Goal: Find specific page/section: Find specific page/section

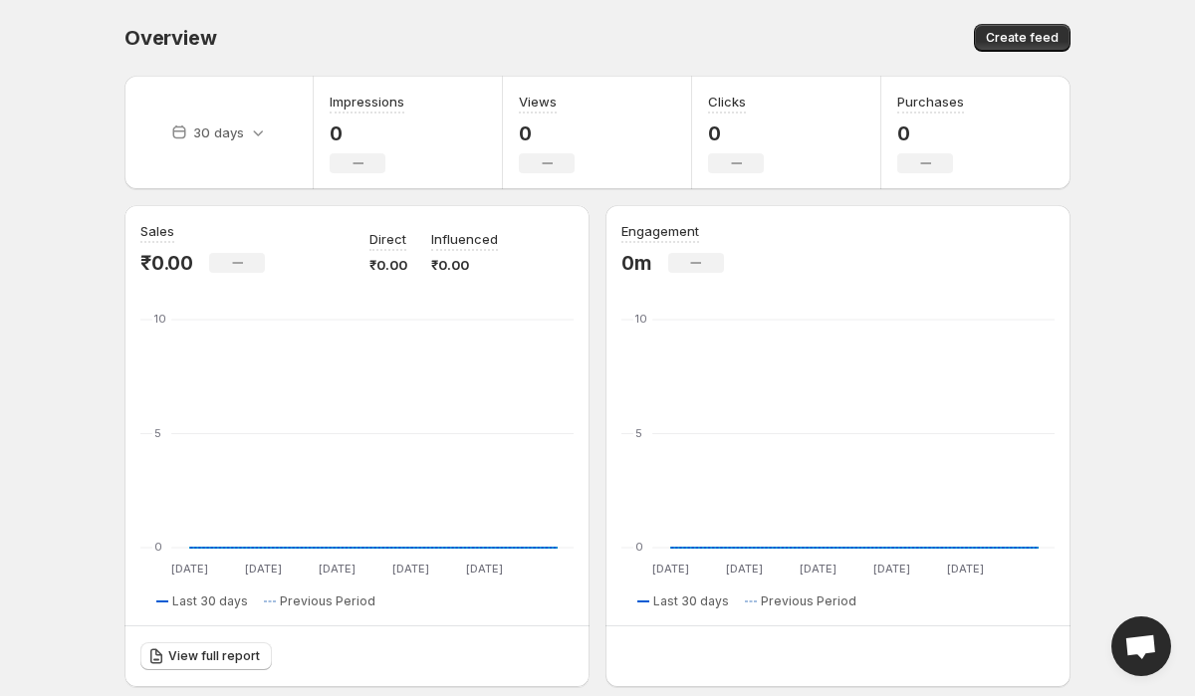
click at [250, 18] on div "Overview. This page is ready Overview Create feed" at bounding box center [597, 38] width 946 height 76
click at [461, 7] on div "Overview. This page is ready Overview Create feed" at bounding box center [597, 38] width 946 height 76
click at [145, 62] on div "Overview. This page is ready Overview Create feed" at bounding box center [597, 38] width 946 height 76
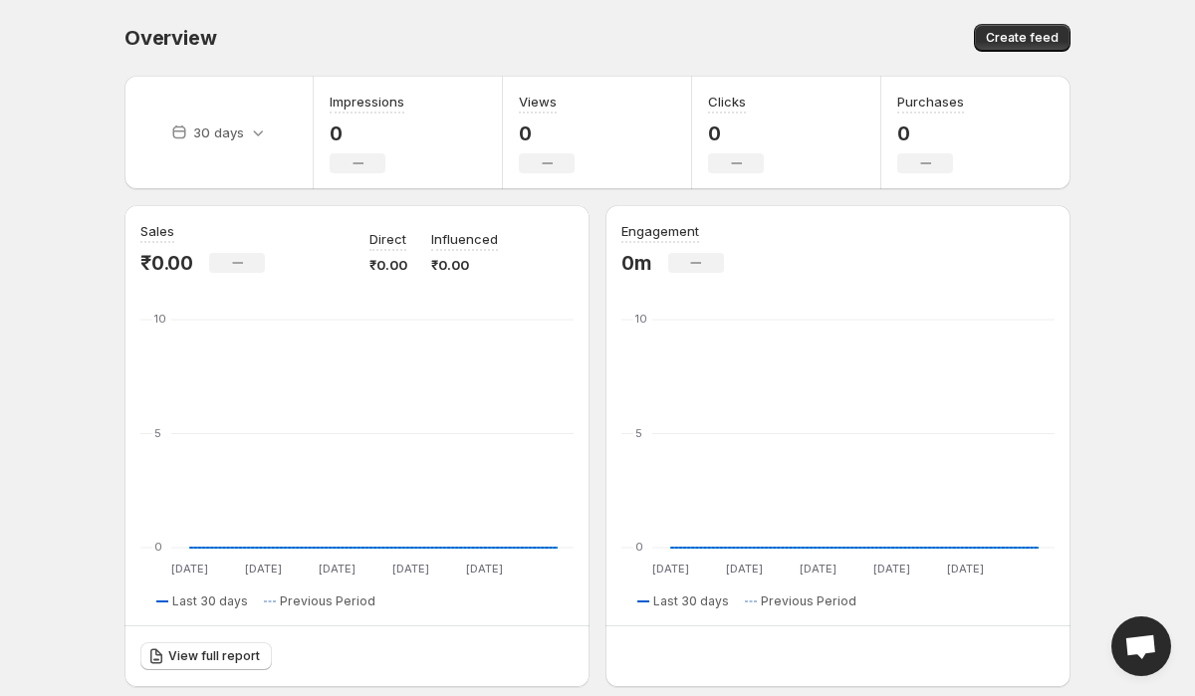
click at [145, 62] on div "Overview. This page is ready Overview Create feed" at bounding box center [597, 38] width 946 height 76
click at [202, 34] on span "Overview" at bounding box center [170, 38] width 92 height 24
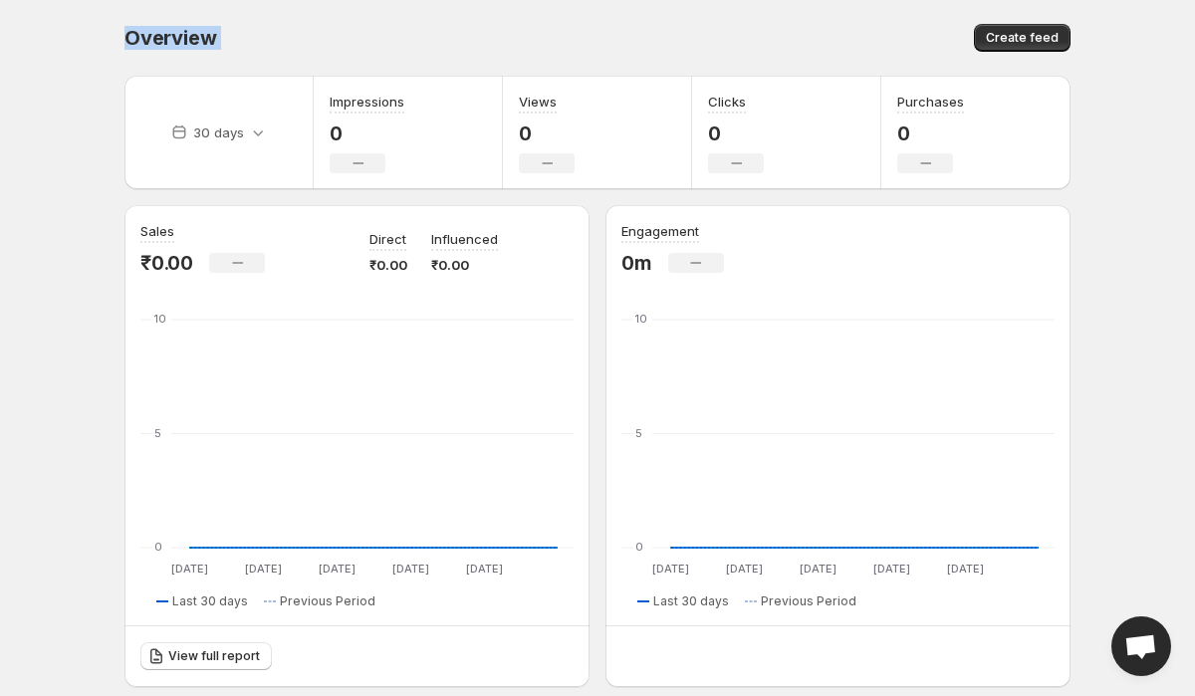
click at [333, 37] on div "Overview" at bounding box center [355, 38] width 463 height 28
click at [178, 42] on span "Overview" at bounding box center [170, 38] width 92 height 24
click at [215, 53] on div "Overview. This page is ready Overview Create feed" at bounding box center [597, 38] width 946 height 76
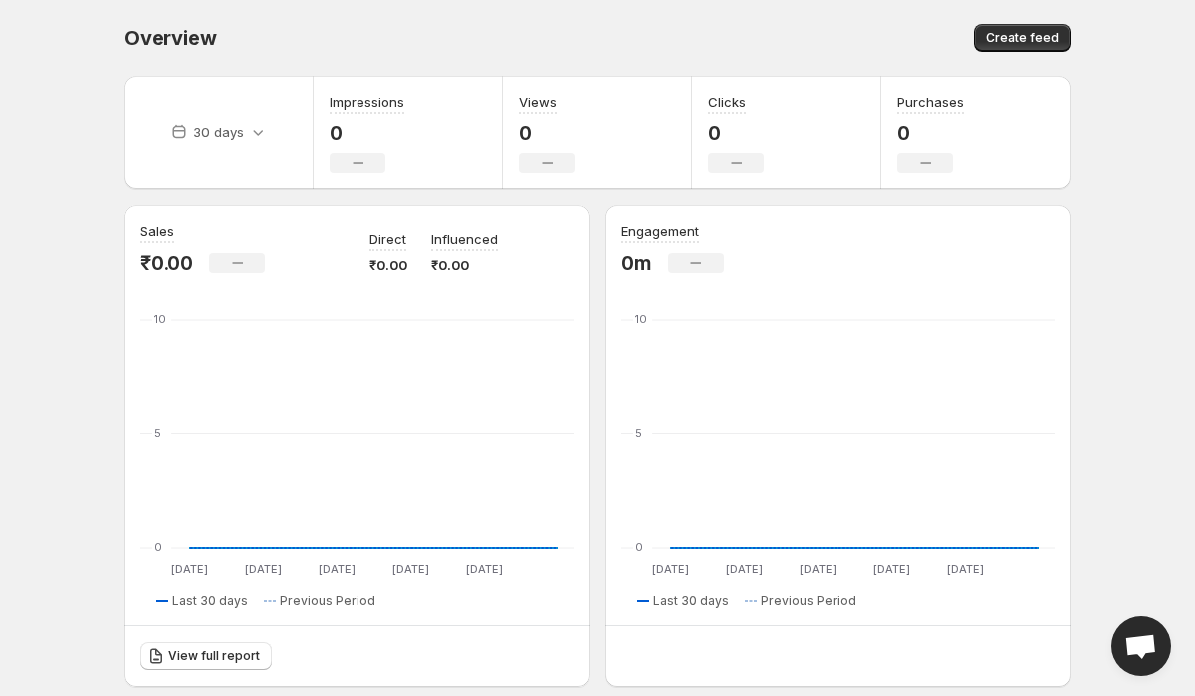
click at [155, 32] on span "Overview" at bounding box center [170, 38] width 92 height 24
click at [250, 28] on div "Overview" at bounding box center [355, 38] width 463 height 28
click at [283, 32] on div "Overview" at bounding box center [355, 38] width 463 height 28
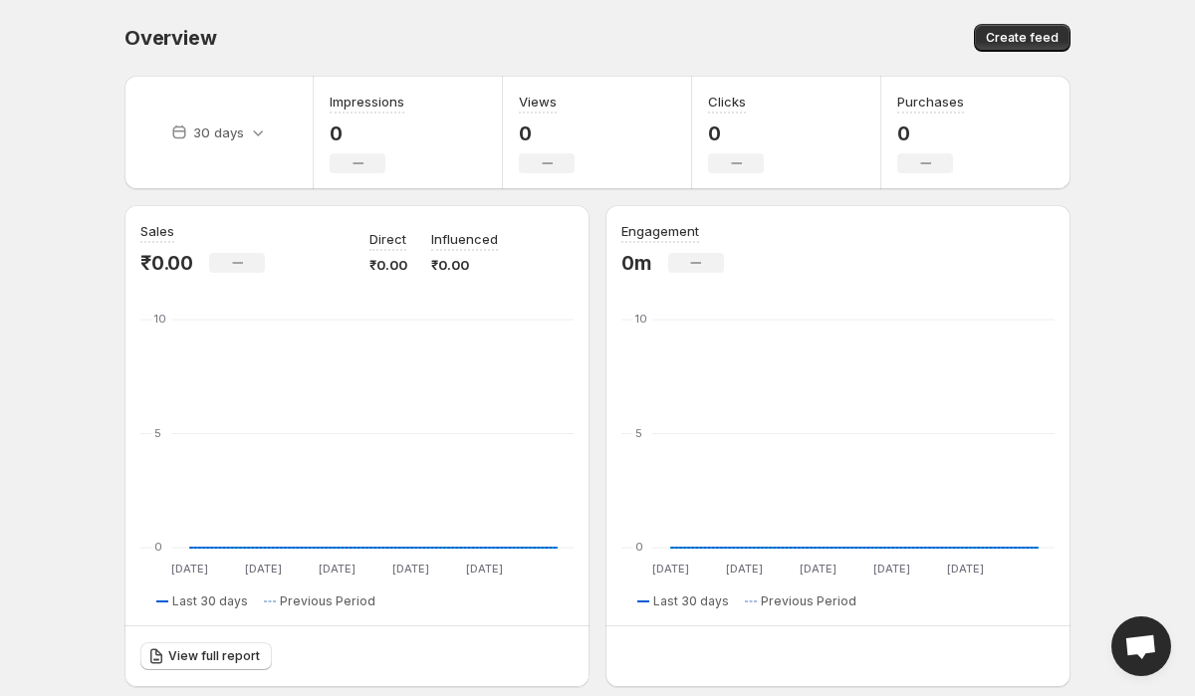
click at [283, 32] on div "Overview" at bounding box center [355, 38] width 463 height 28
click at [178, 29] on span "Overview" at bounding box center [170, 38] width 92 height 24
click at [231, 37] on div "Overview" at bounding box center [355, 38] width 463 height 28
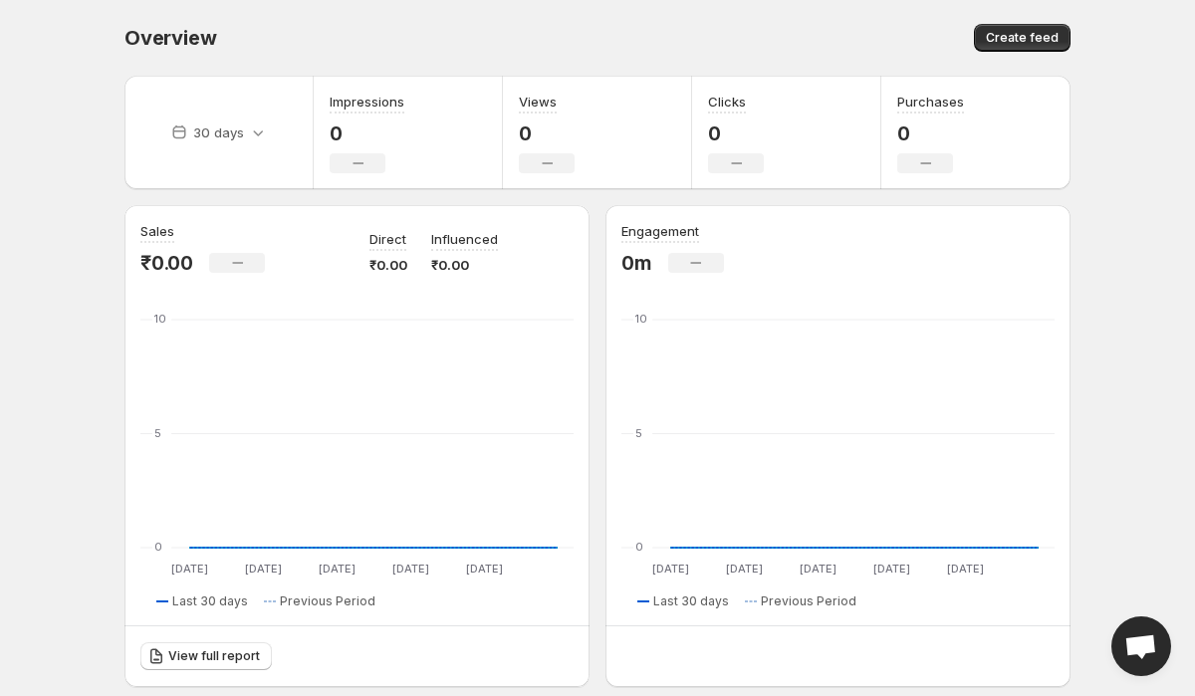
click at [182, 38] on span "Overview" at bounding box center [170, 38] width 92 height 24
click at [244, 38] on div "Overview" at bounding box center [355, 38] width 463 height 28
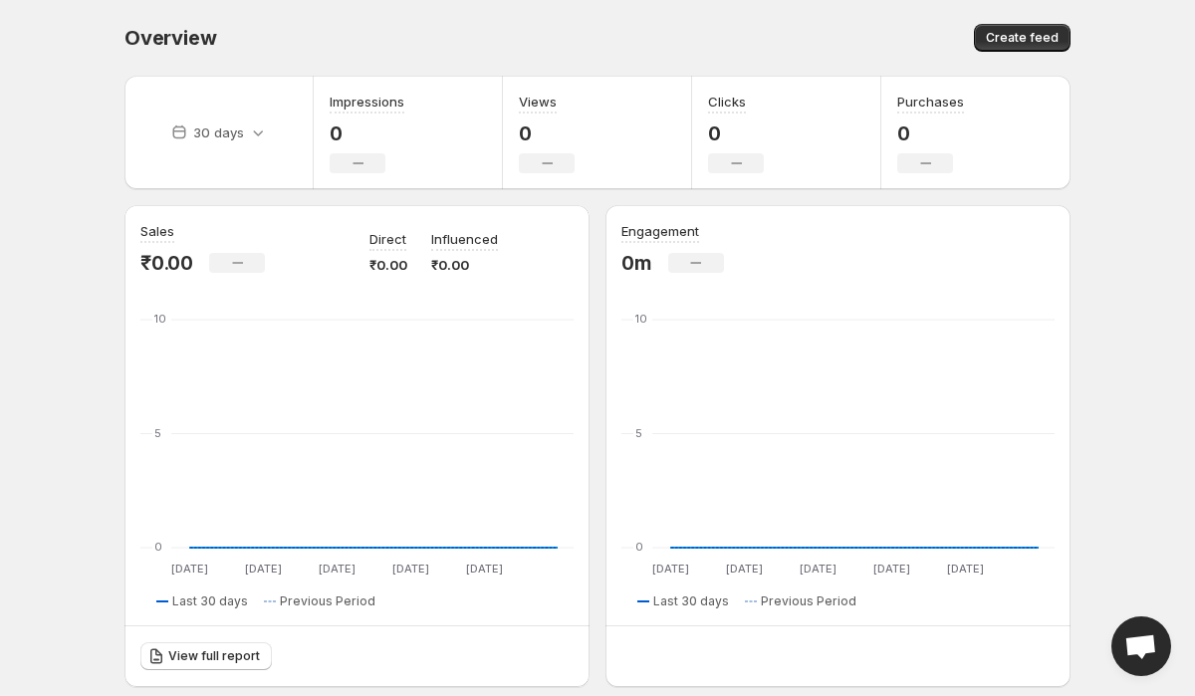
click at [140, 34] on span "Overview" at bounding box center [170, 38] width 92 height 24
click at [249, 34] on div "Overview" at bounding box center [355, 38] width 463 height 28
click at [141, 32] on span "Overview" at bounding box center [170, 38] width 92 height 24
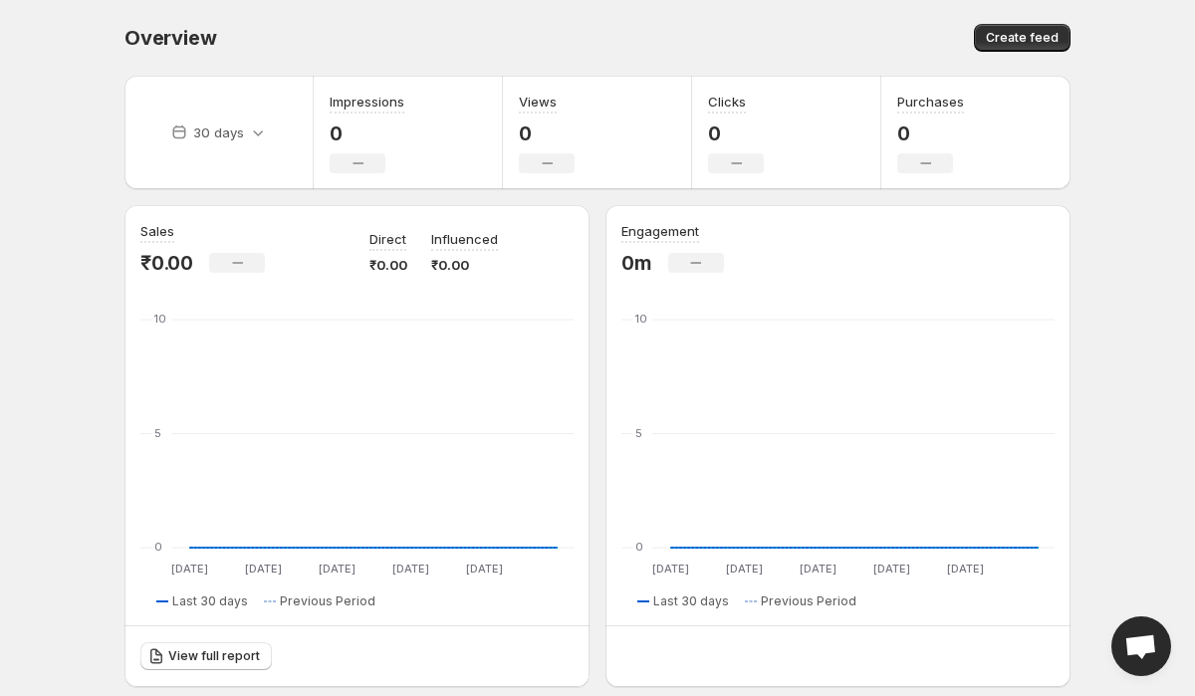
click at [141, 32] on span "Overview" at bounding box center [170, 38] width 92 height 24
click at [296, 43] on div "Overview" at bounding box center [355, 38] width 463 height 28
click at [141, 54] on div "Overview. This page is ready Overview Create feed" at bounding box center [597, 38] width 946 height 76
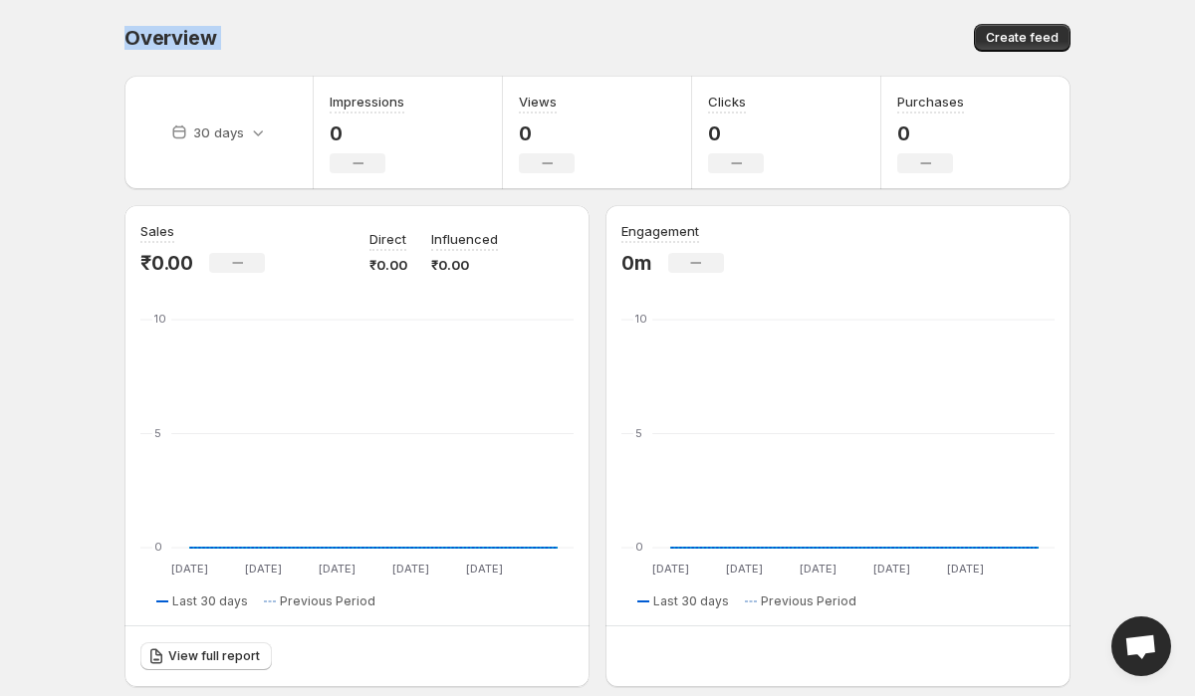
click at [141, 54] on div "Overview. This page is ready Overview Create feed" at bounding box center [597, 38] width 946 height 76
click at [208, 43] on span "Overview" at bounding box center [170, 38] width 92 height 24
click at [348, 123] on p "0" at bounding box center [367, 134] width 75 height 24
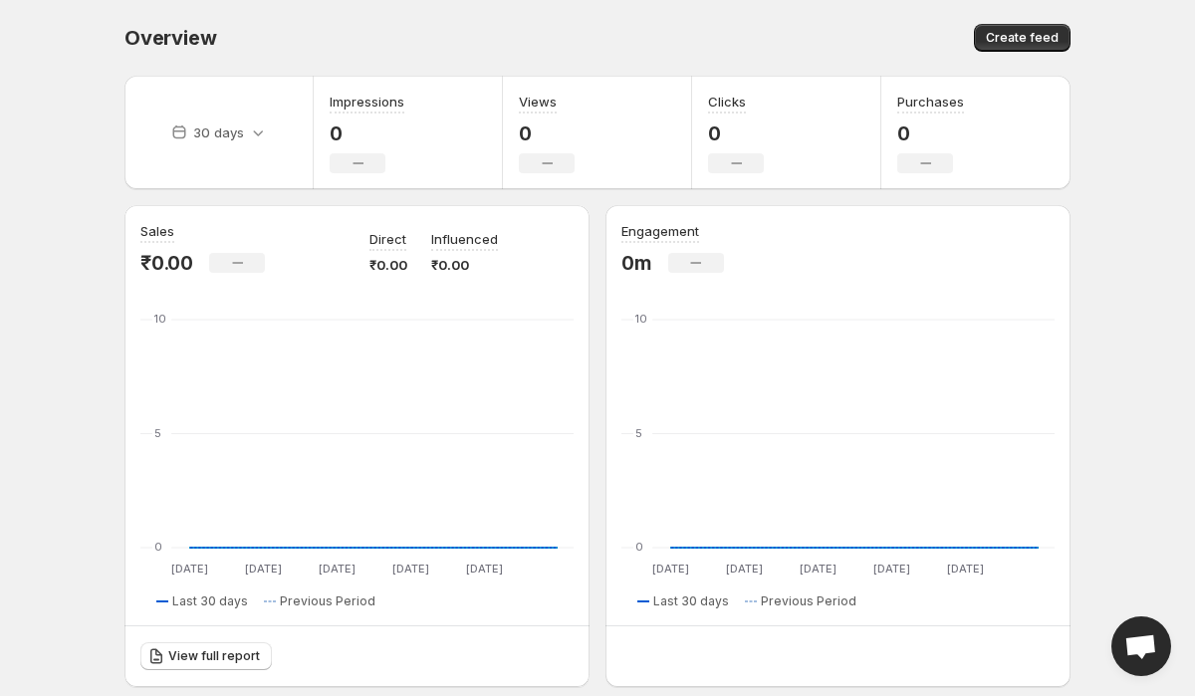
click at [552, 41] on div "Overview" at bounding box center [355, 38] width 463 height 28
